Goal: Find specific page/section: Find specific page/section

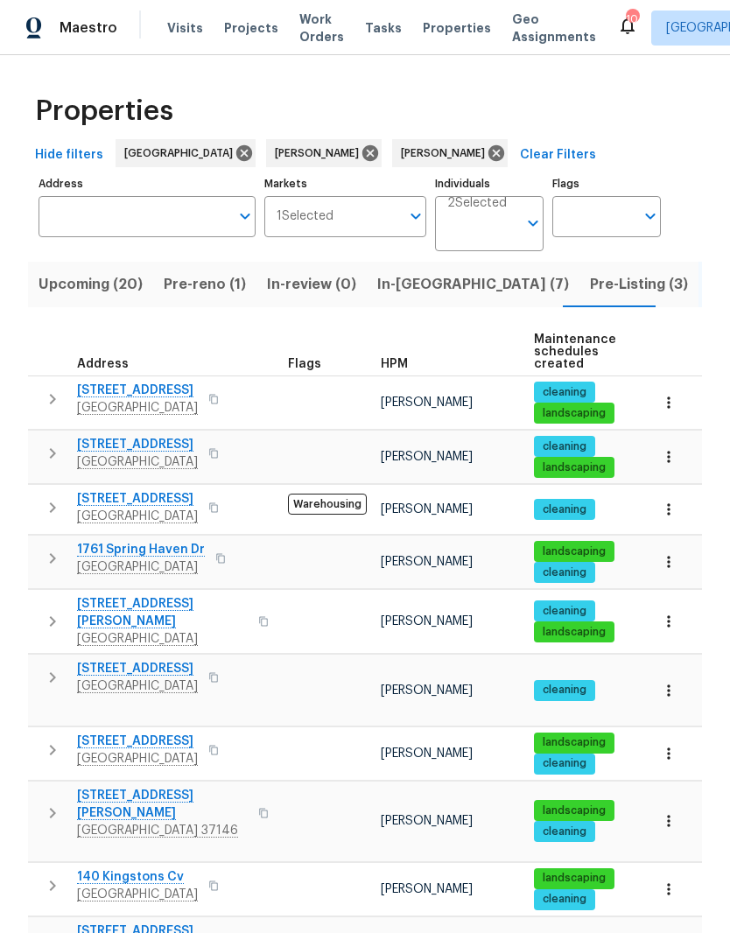
click at [203, 289] on span "Pre-reno (1)" at bounding box center [205, 284] width 82 height 25
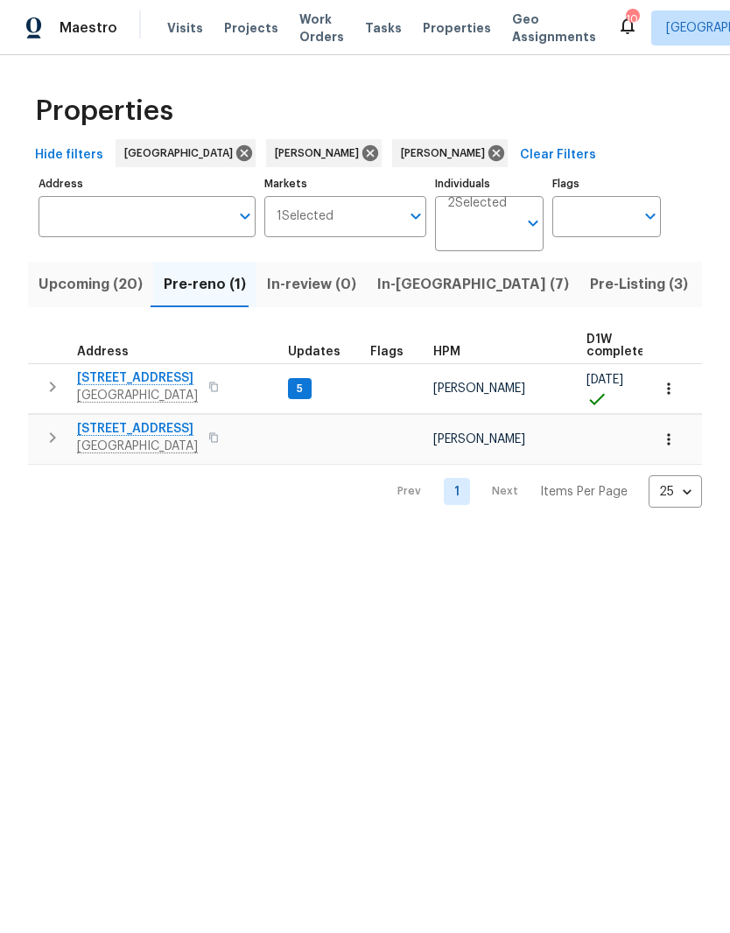
click at [161, 432] on span "[STREET_ADDRESS]" at bounding box center [137, 429] width 121 height 18
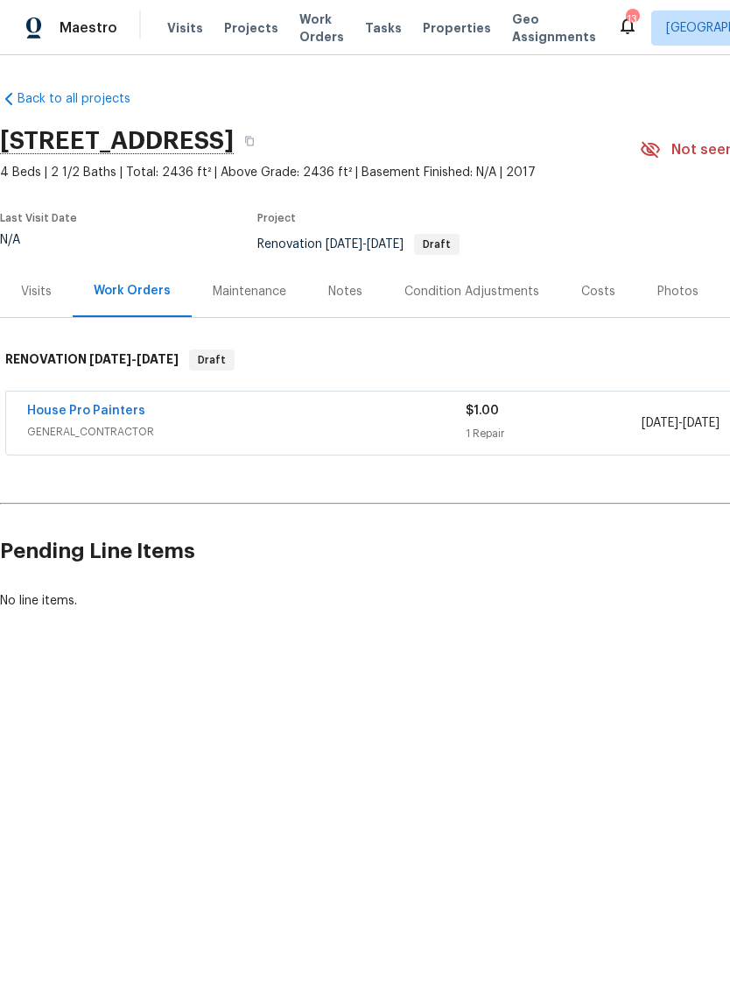
click at [126, 409] on link "House Pro Painters" at bounding box center [86, 411] width 118 height 12
